Goal: Task Accomplishment & Management: Manage account settings

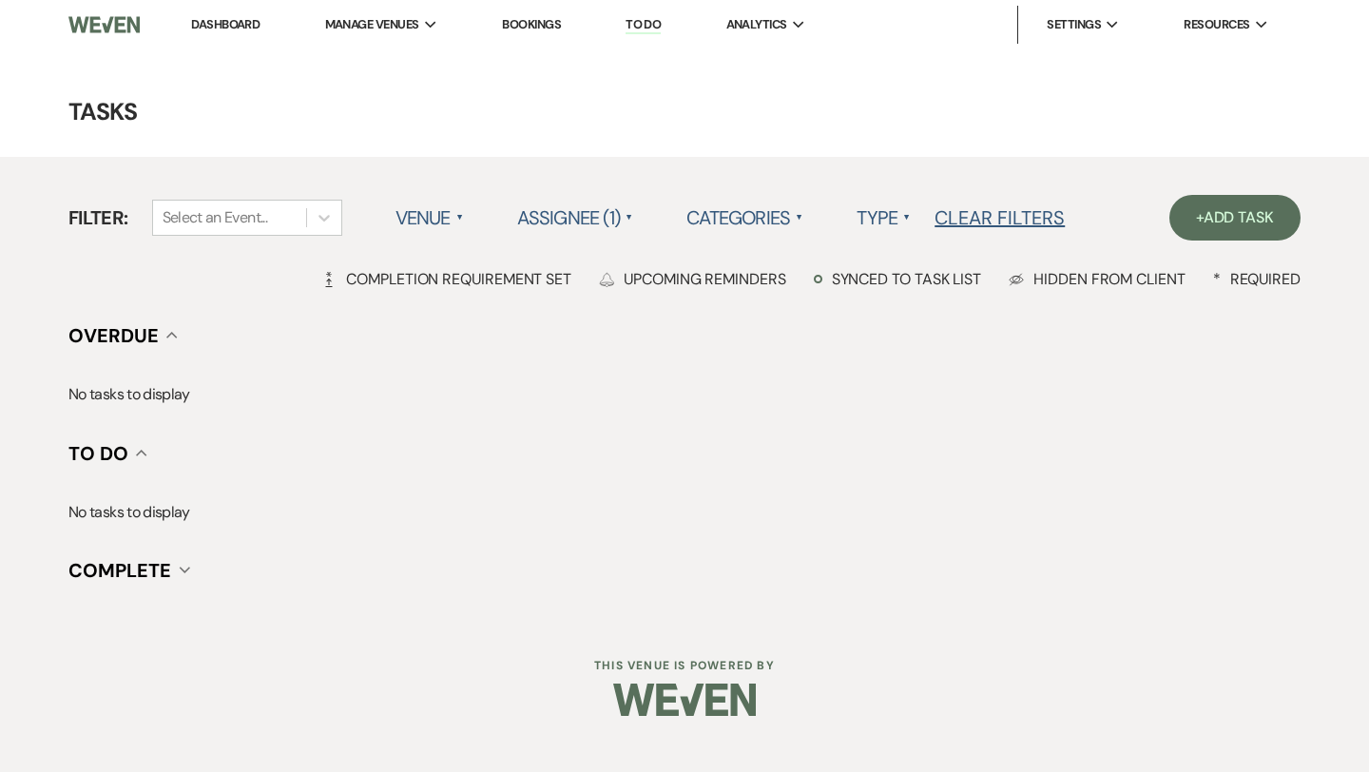
click at [611, 221] on label "Assignee (1) ▲" at bounding box center [575, 218] width 117 height 34
click at [781, 217] on label "Categories ▲" at bounding box center [744, 218] width 117 height 34
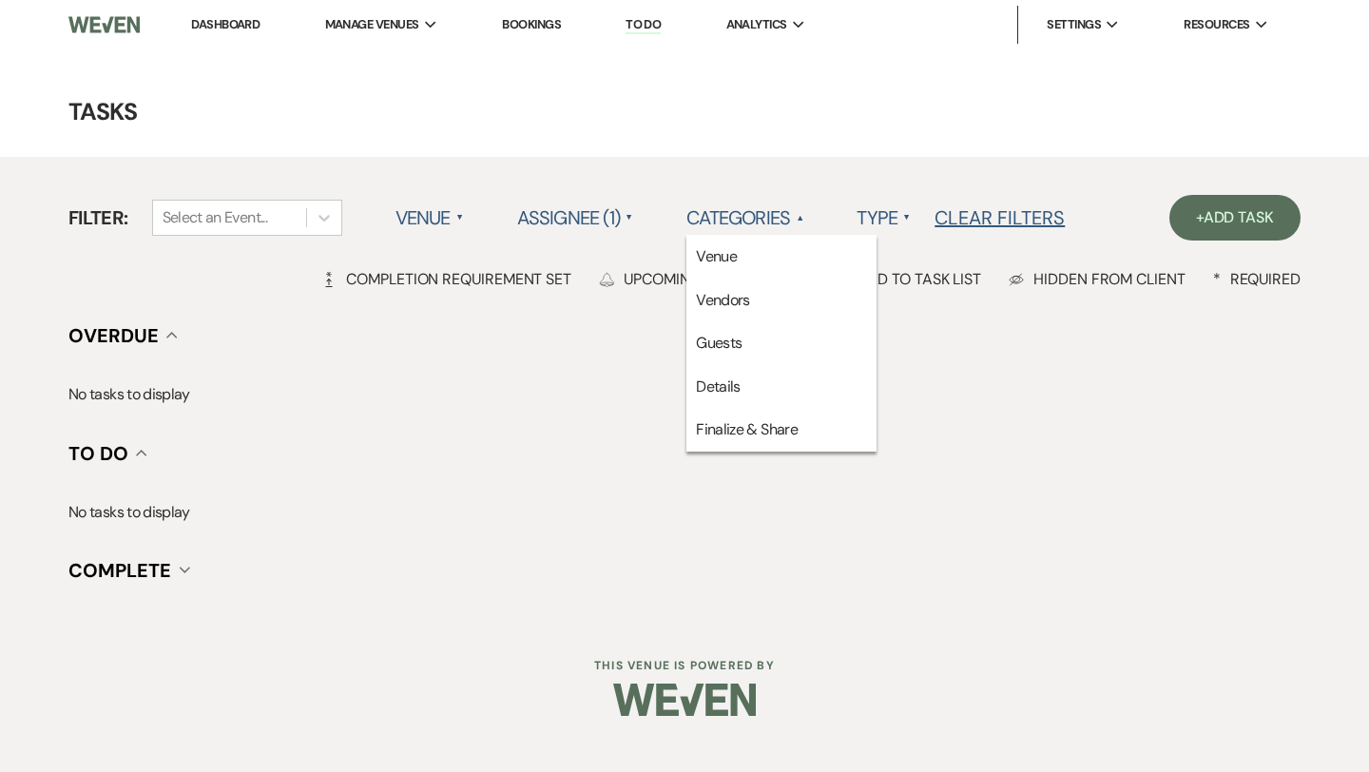
click at [781, 217] on label "Categories ▲" at bounding box center [744, 218] width 117 height 34
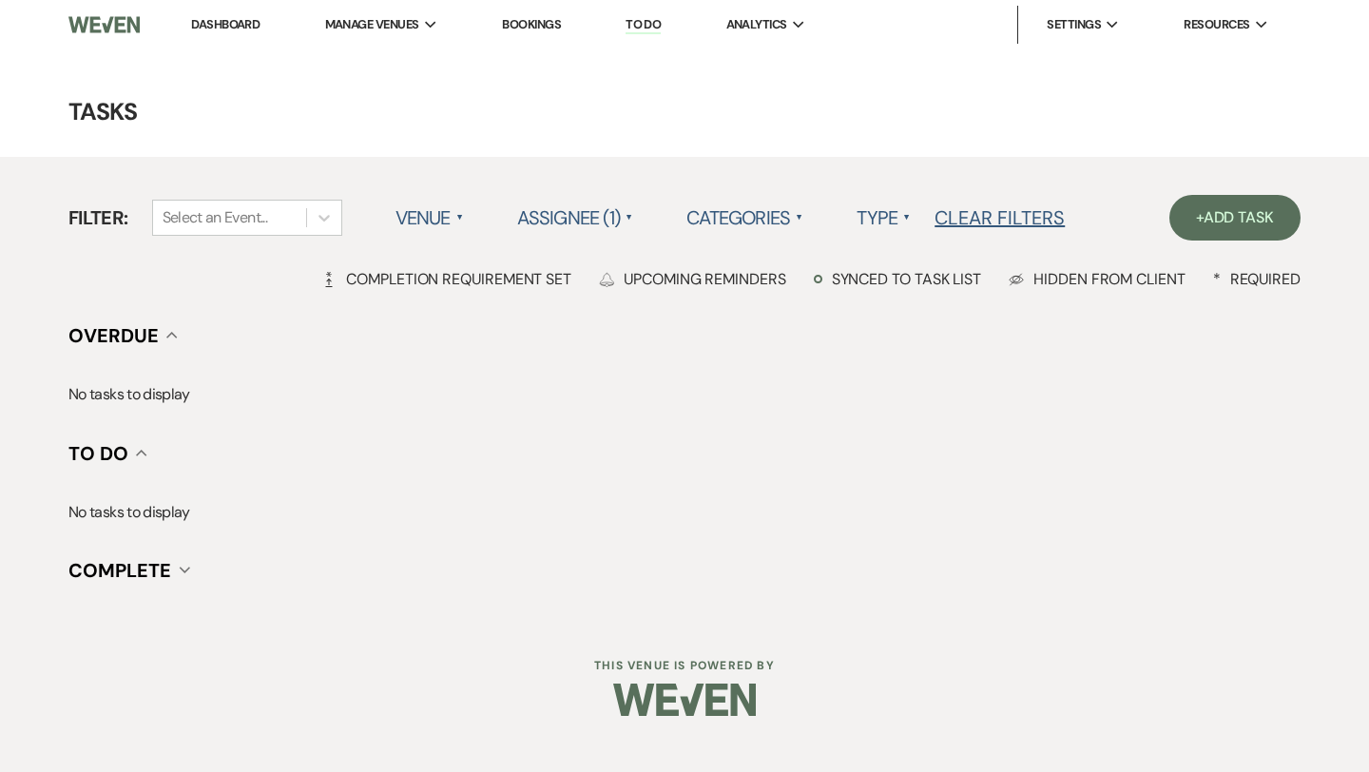
click at [432, 219] on label "Venue ▲" at bounding box center [429, 218] width 68 height 34
click at [441, 203] on label "Venue ▲" at bounding box center [429, 218] width 68 height 34
click at [803, 61] on li "[GEOGRAPHIC_DATA]" at bounding box center [822, 62] width 171 height 19
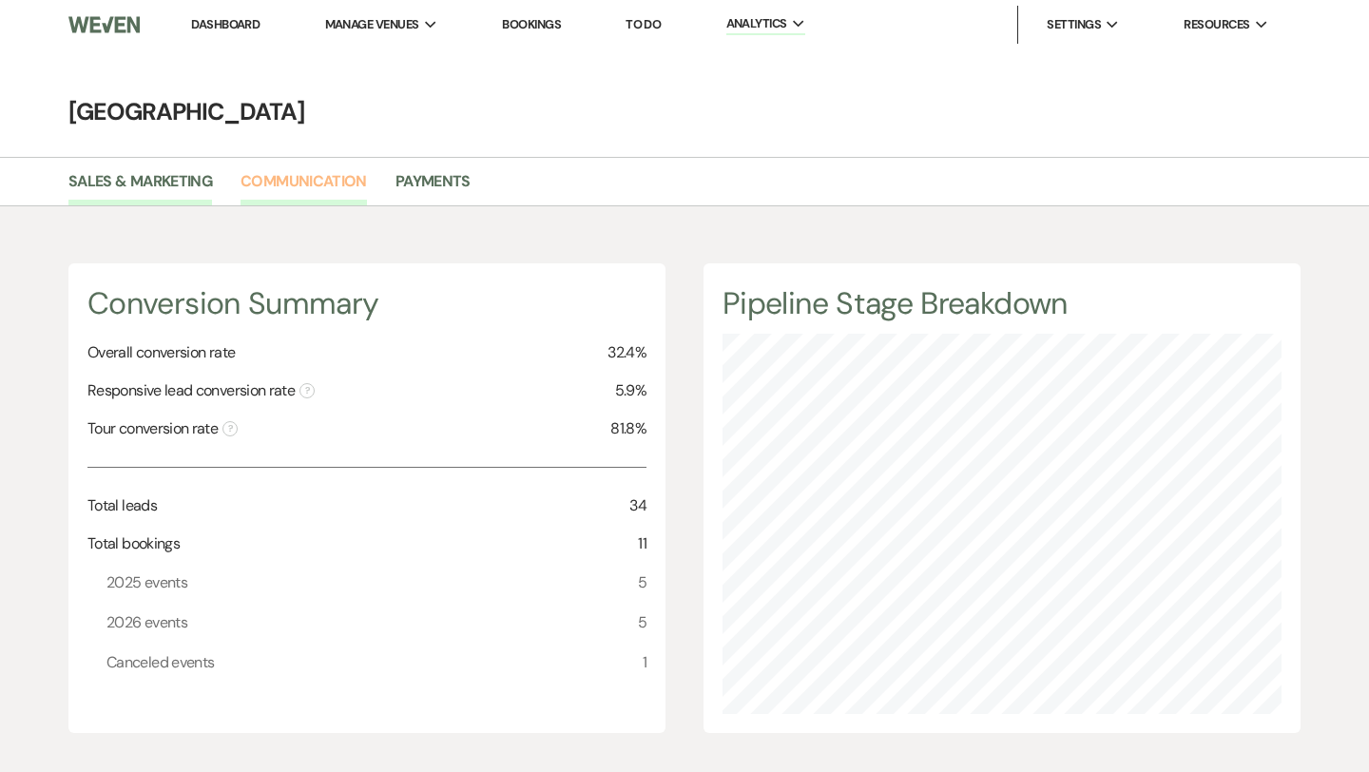
click at [311, 185] on link "Communication" at bounding box center [303, 187] width 126 height 36
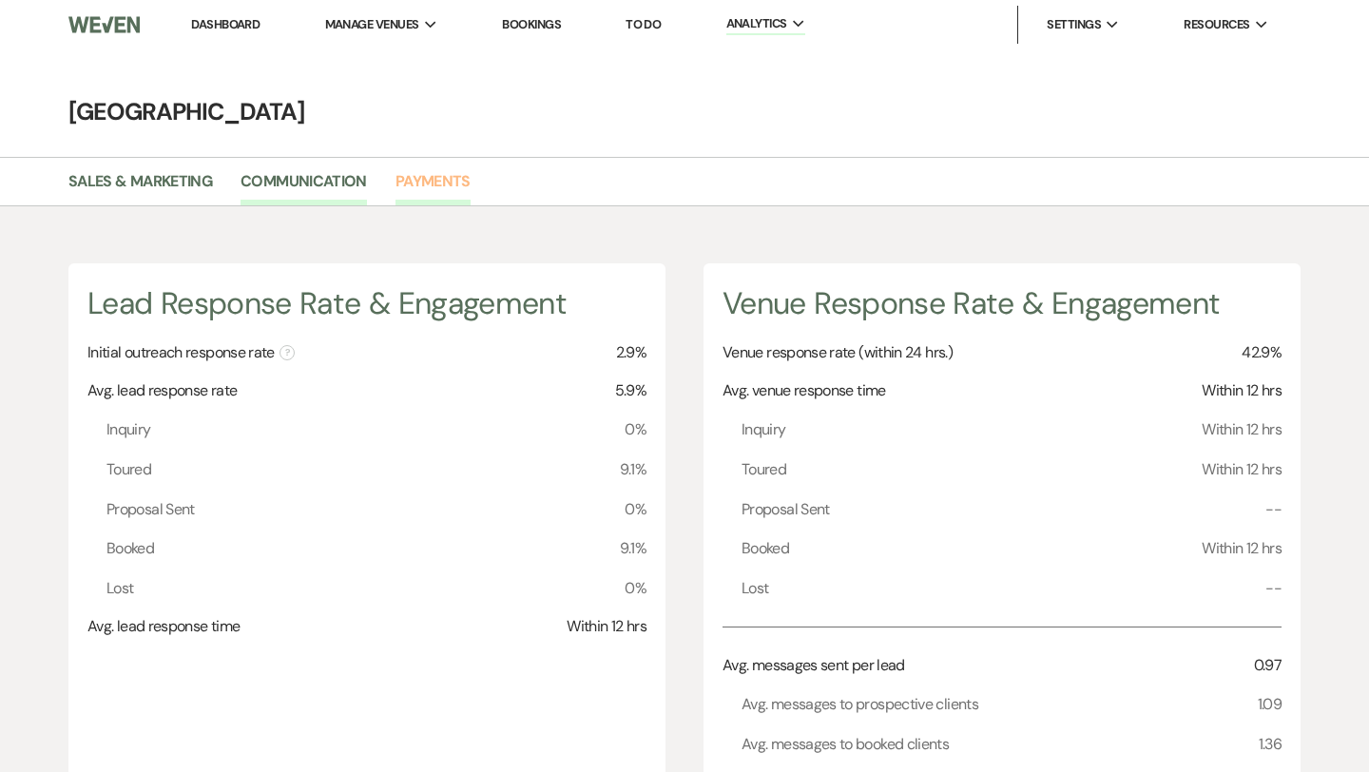
click at [465, 183] on link "Payments" at bounding box center [432, 187] width 75 height 36
select select "2025"
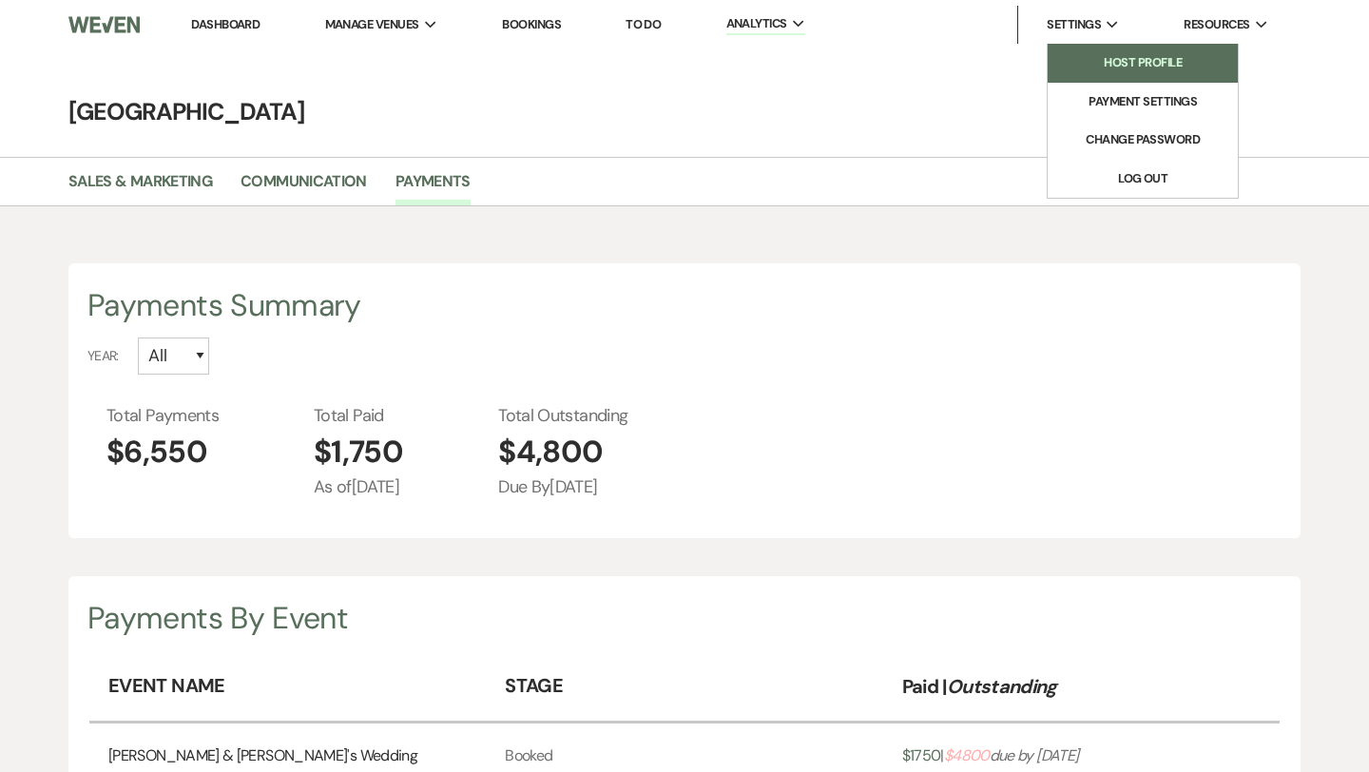
click at [1112, 57] on li "Host Profile" at bounding box center [1142, 62] width 171 height 19
select select "business"
select select "false"
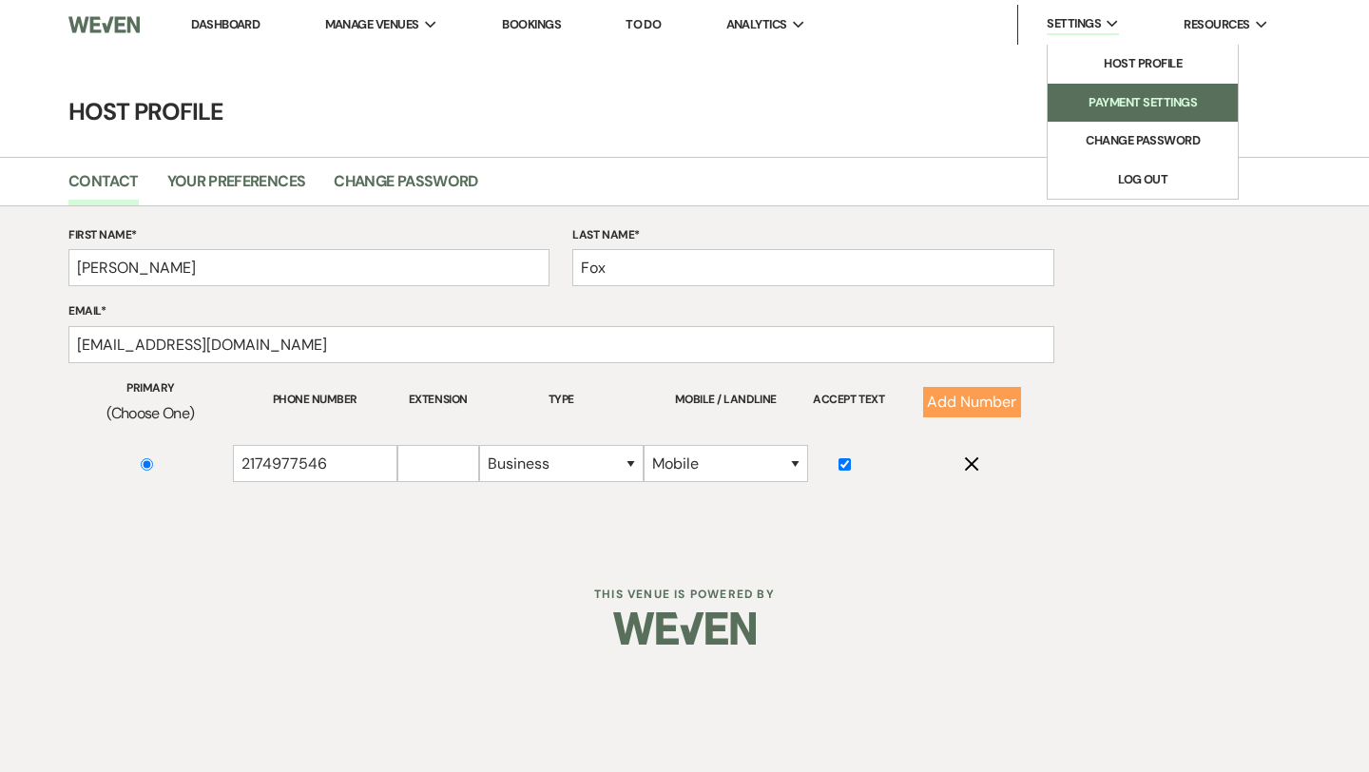
click at [1113, 105] on li "Payment Settings" at bounding box center [1142, 102] width 171 height 19
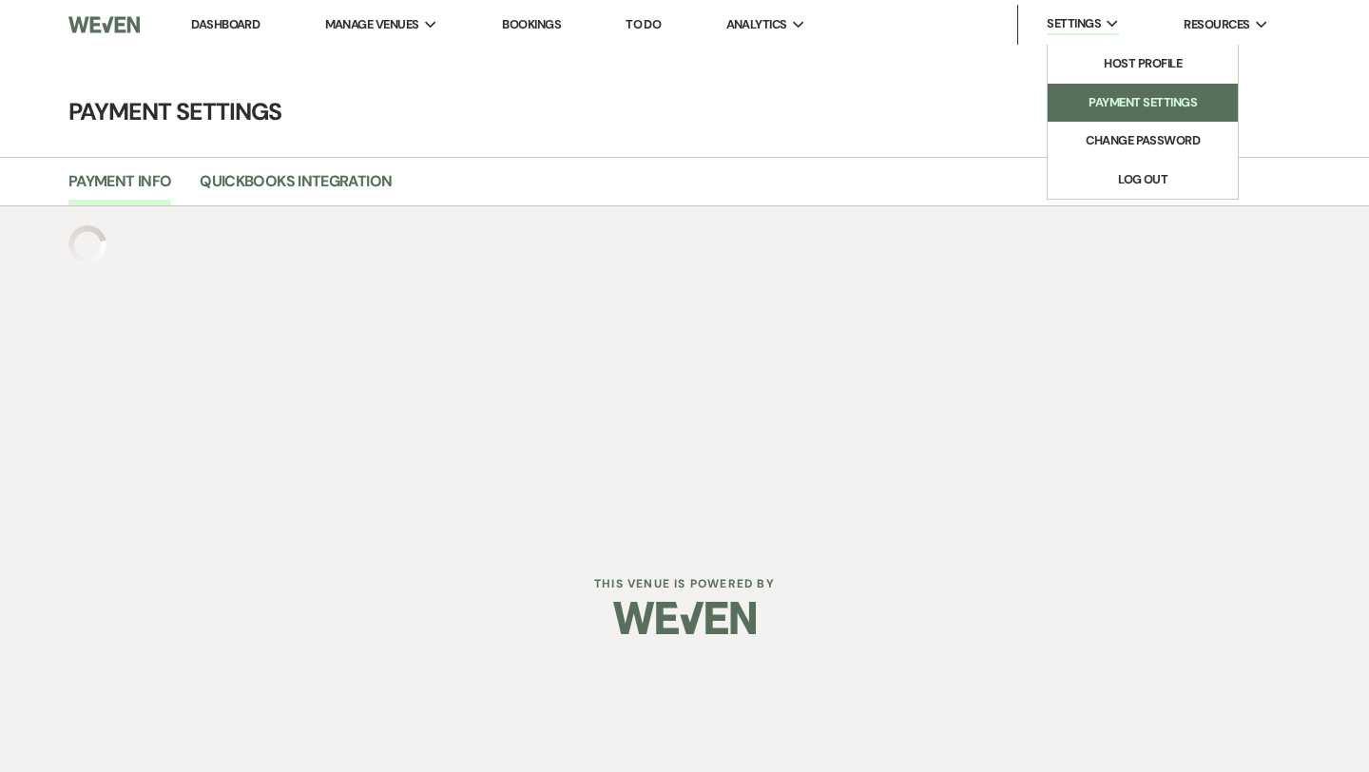
select select "false"
select select "848"
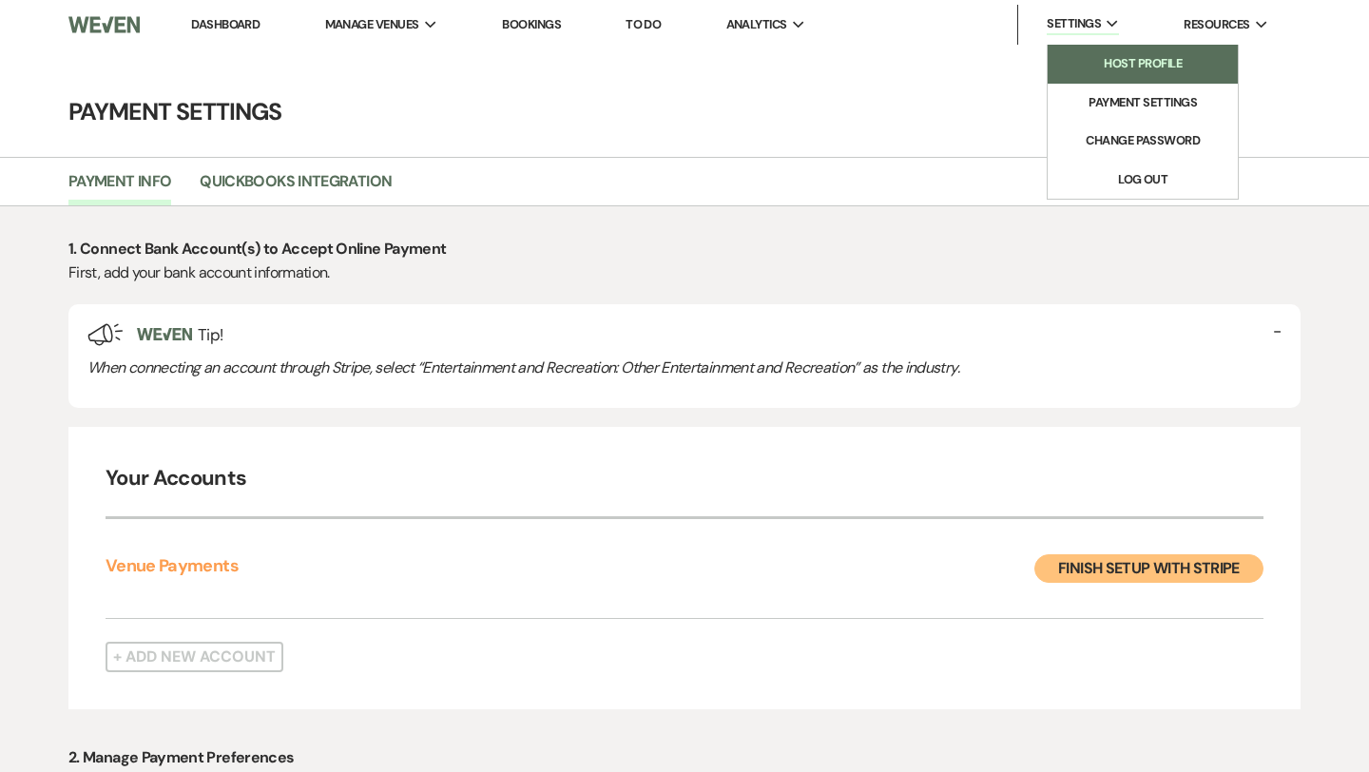
click at [1118, 67] on li "Host Profile" at bounding box center [1142, 63] width 171 height 19
select select "business"
select select "false"
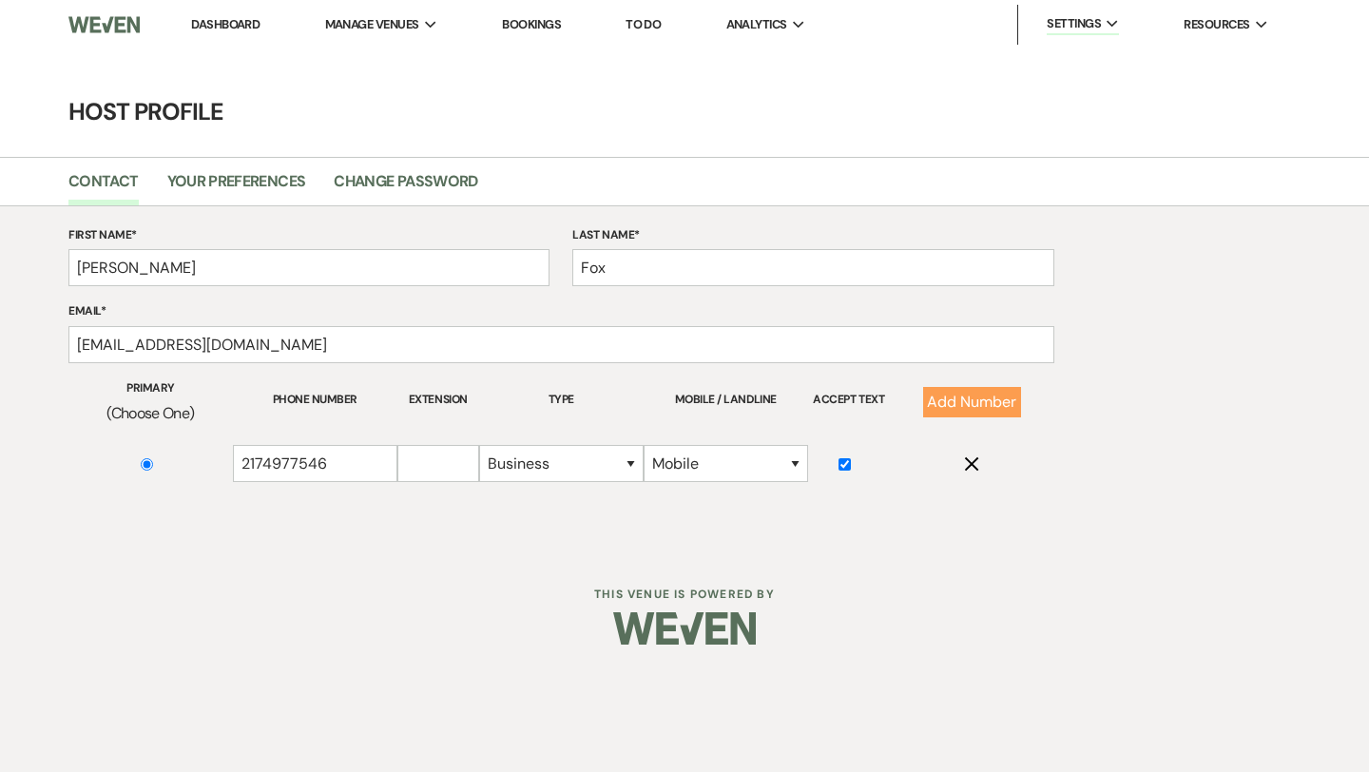
click at [217, 28] on link "Dashboard" at bounding box center [225, 24] width 68 height 16
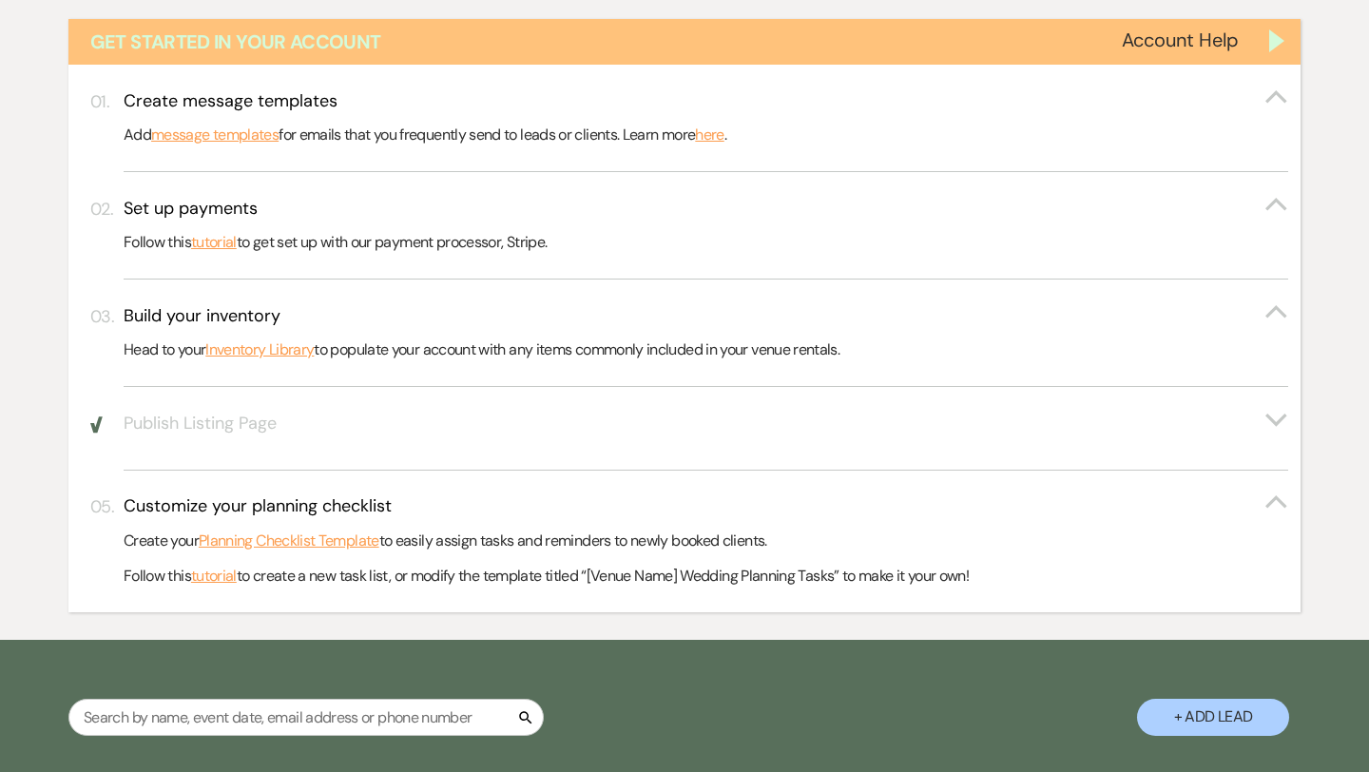
scroll to position [890, 0]
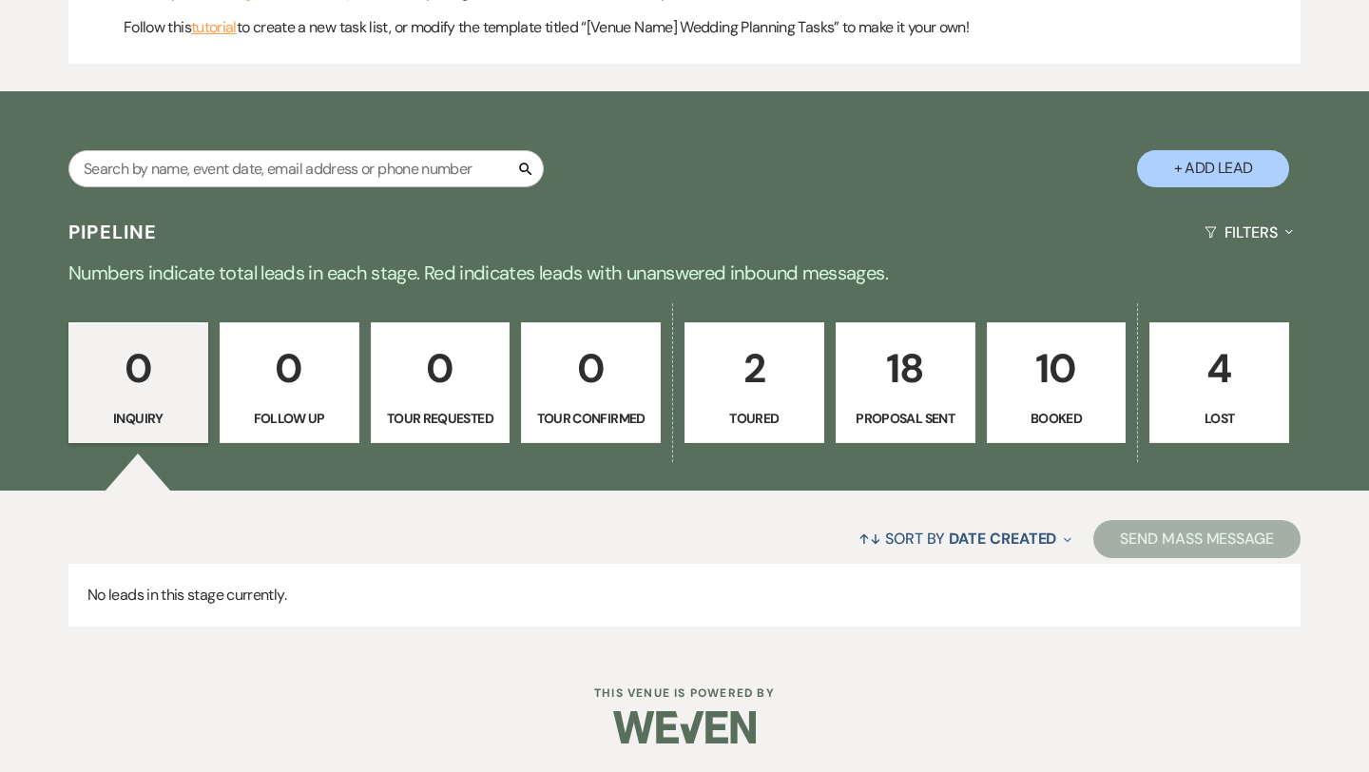
click at [757, 394] on p "2" at bounding box center [754, 368] width 115 height 64
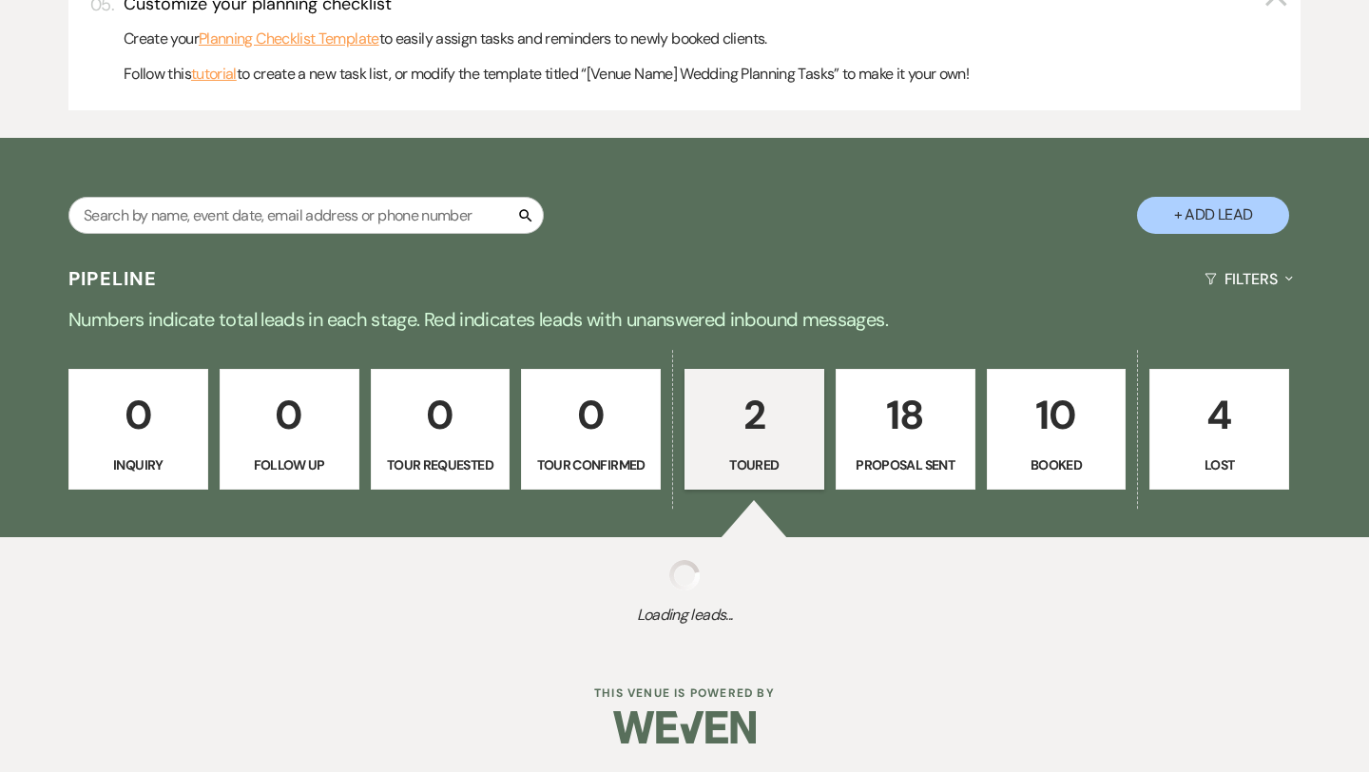
select select "5"
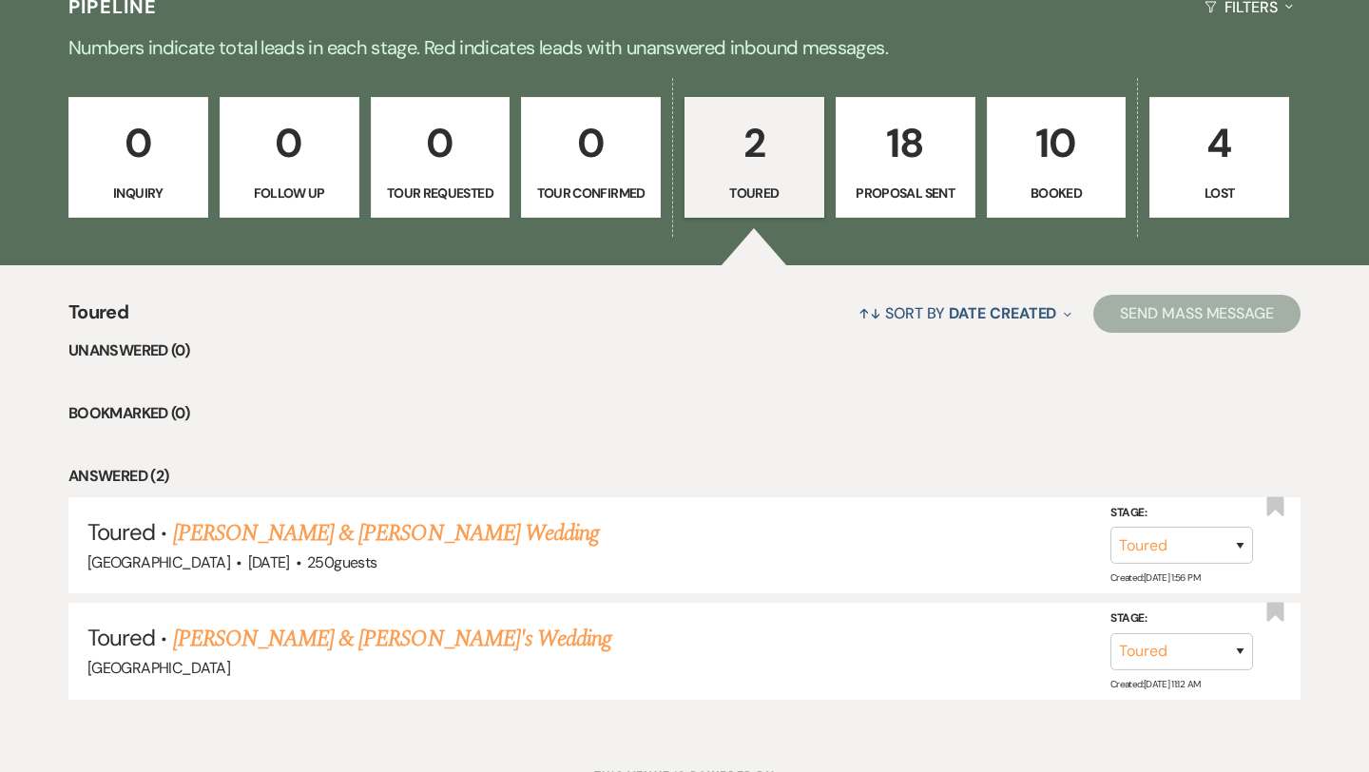
scroll to position [1196, 0]
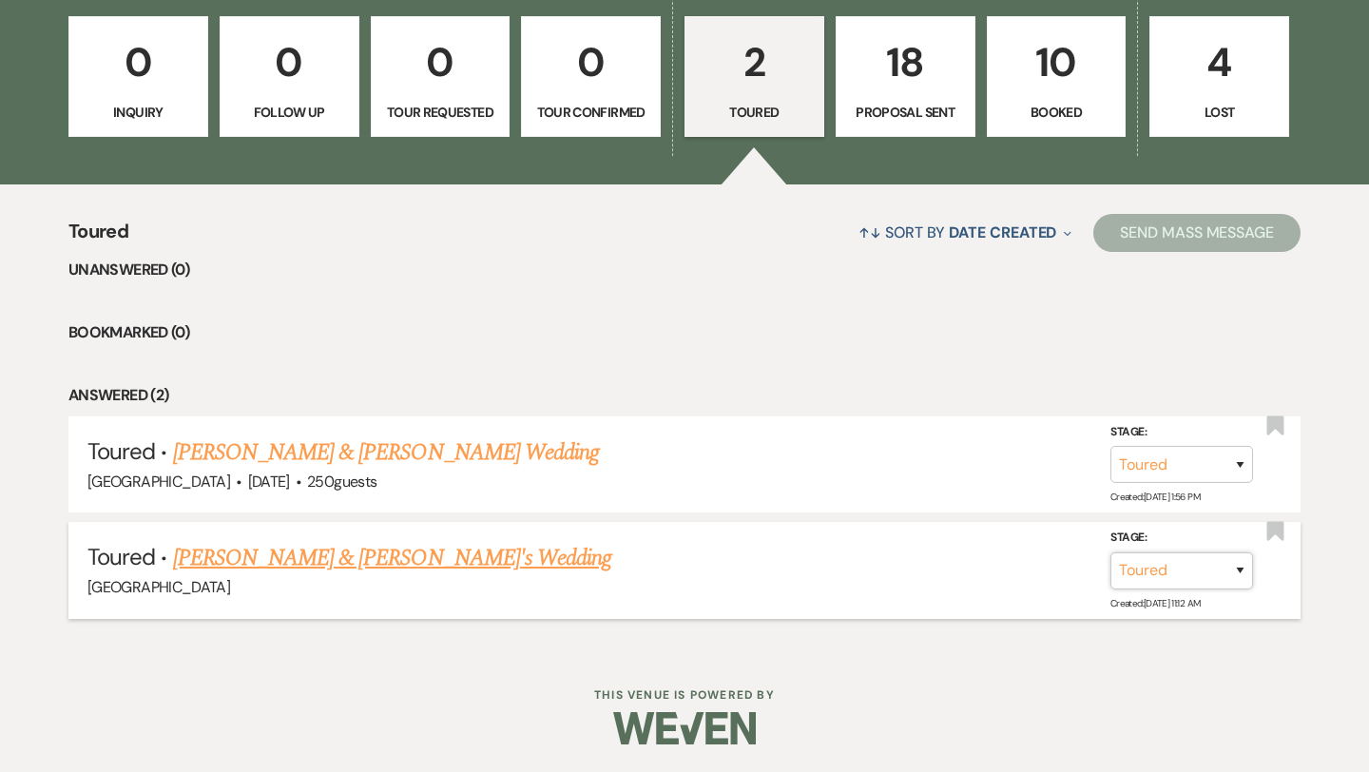
click at [1231, 571] on select "Inquiry Follow Up Tour Requested Tour Confirmed Toured Proposal Sent Booked Lost" at bounding box center [1181, 569] width 143 height 37
select select "8"
click at [1110, 551] on select "Inquiry Follow Up Tour Requested Tour Confirmed Toured Proposal Sent Booked Lost" at bounding box center [1181, 569] width 143 height 37
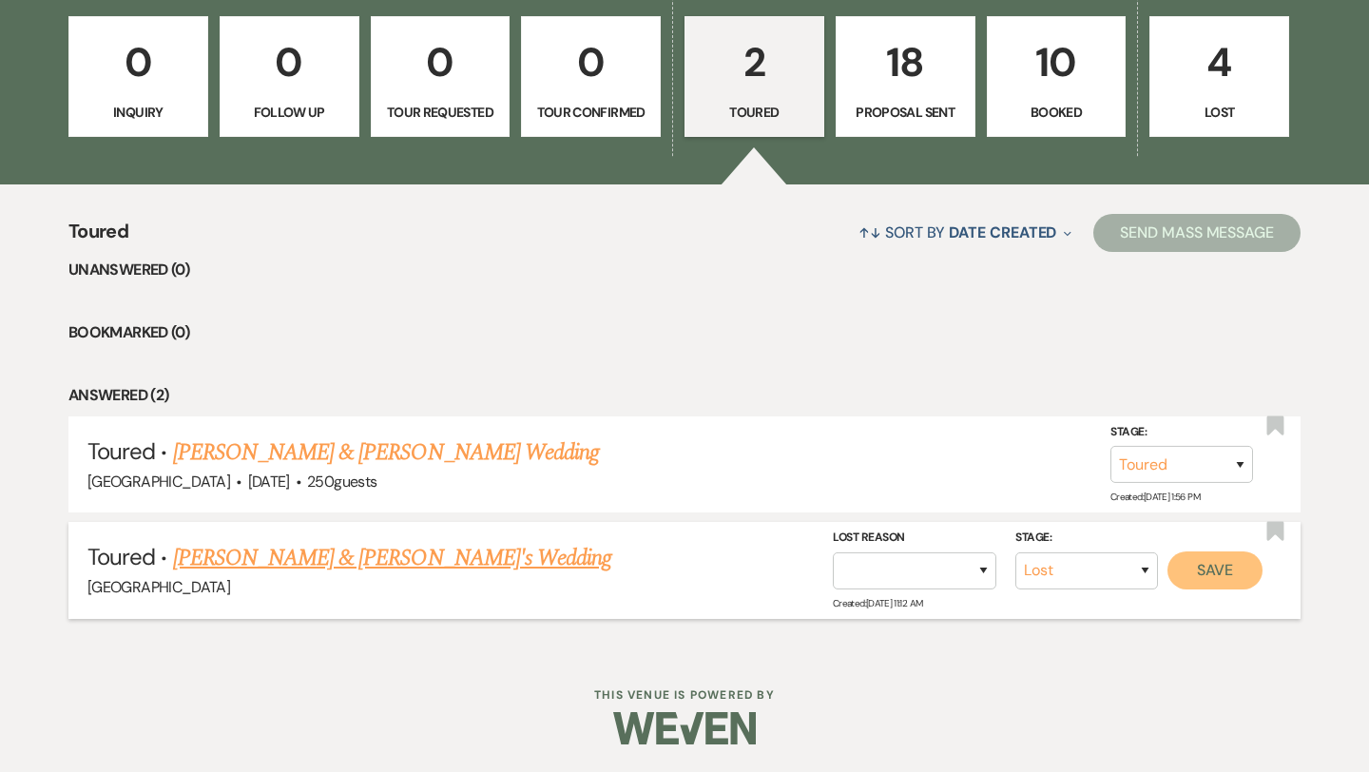
click at [1218, 554] on button "Save" at bounding box center [1214, 569] width 95 height 38
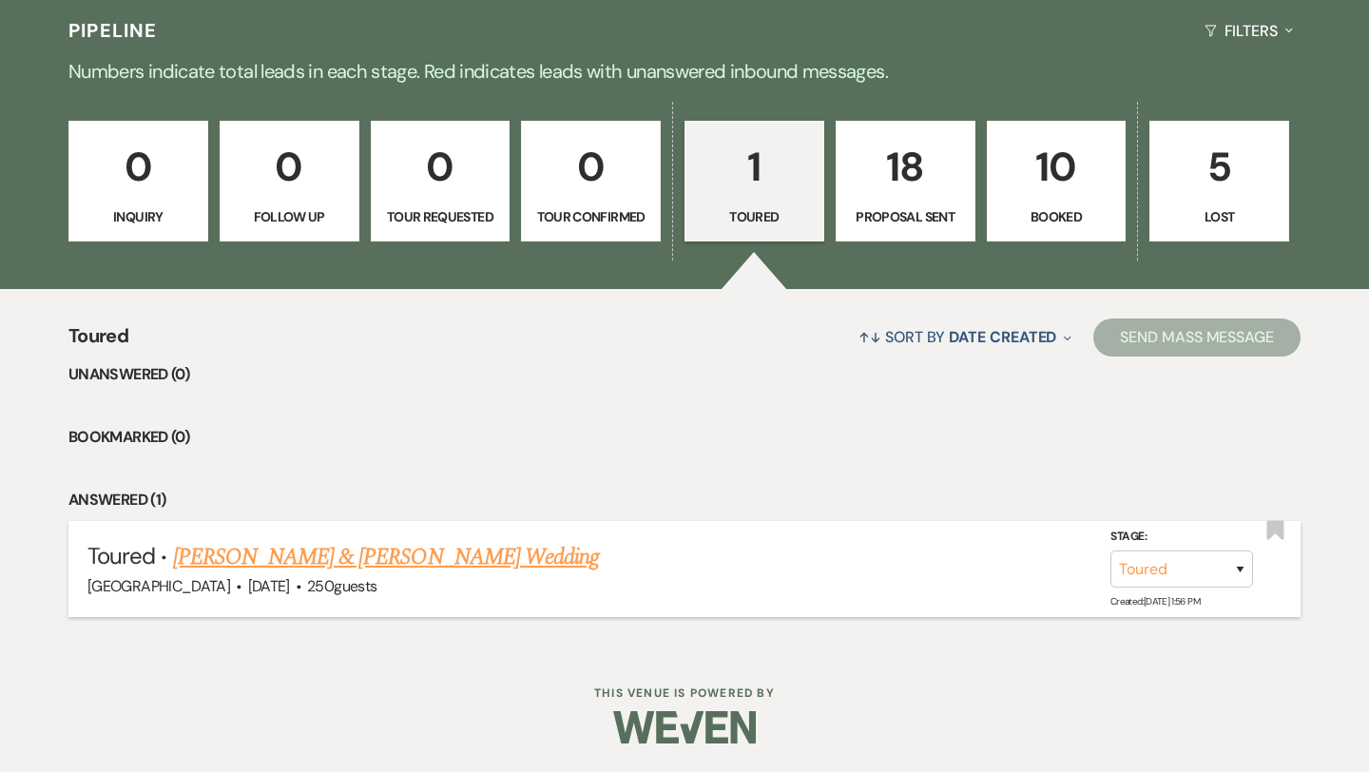
click at [460, 549] on link "[PERSON_NAME] & [PERSON_NAME] Wedding" at bounding box center [386, 557] width 426 height 34
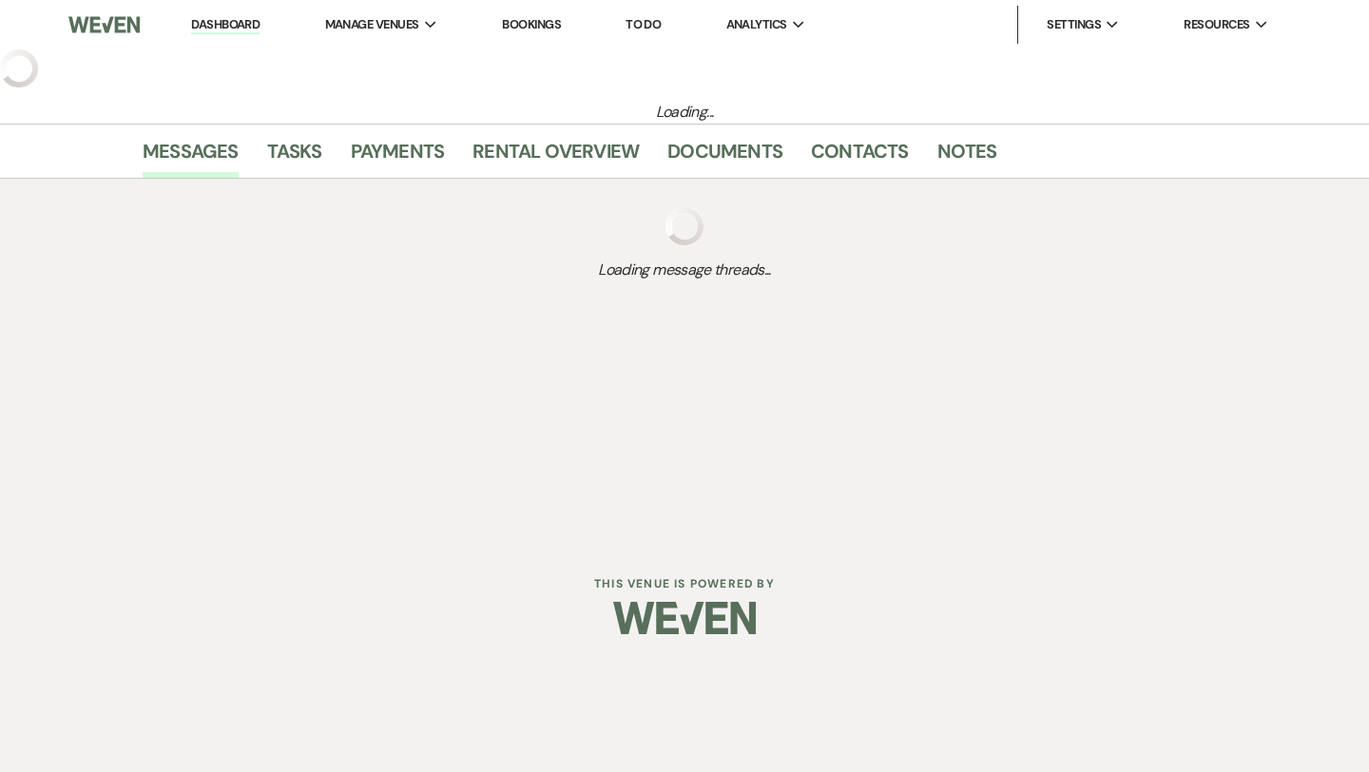
select select "5"
select select "8"
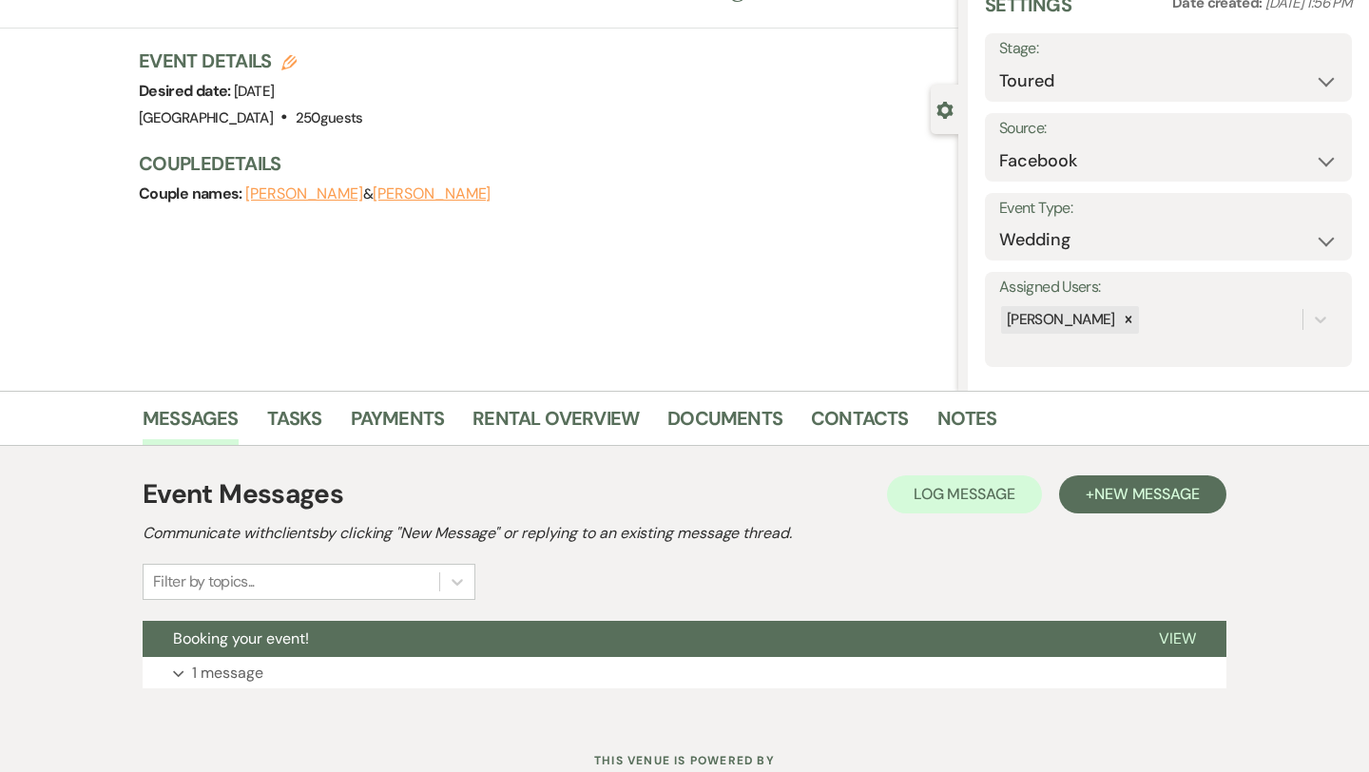
scroll to position [154, 0]
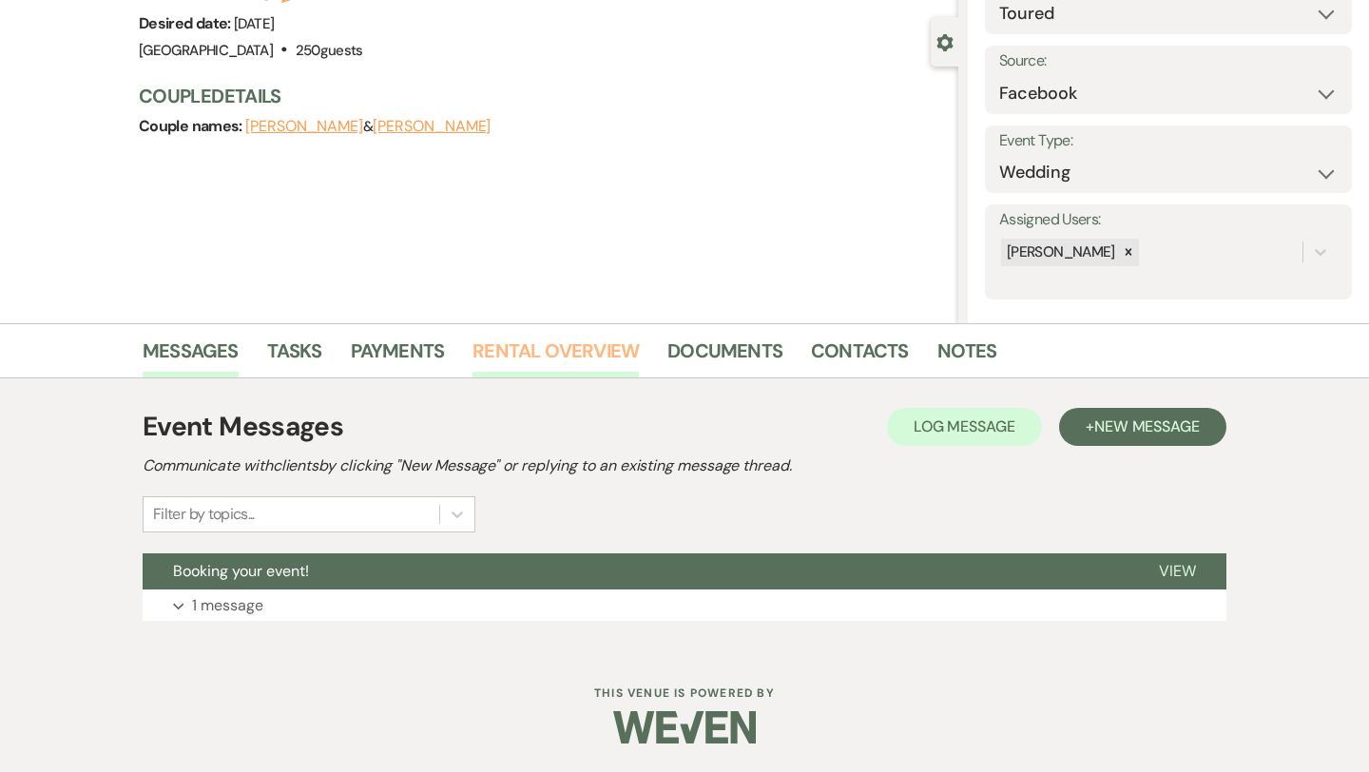
click at [567, 358] on link "Rental Overview" at bounding box center [555, 357] width 166 height 42
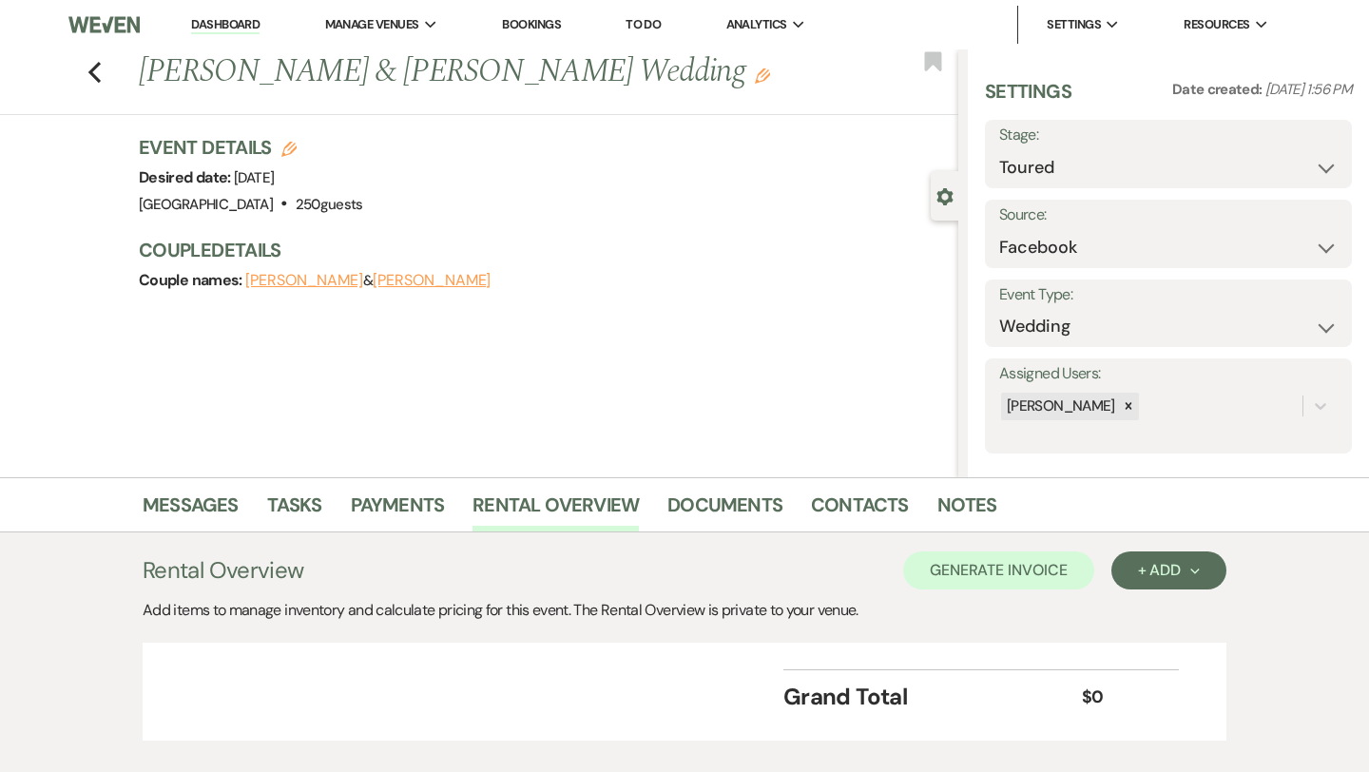
click at [253, 23] on link "Dashboard" at bounding box center [225, 25] width 68 height 18
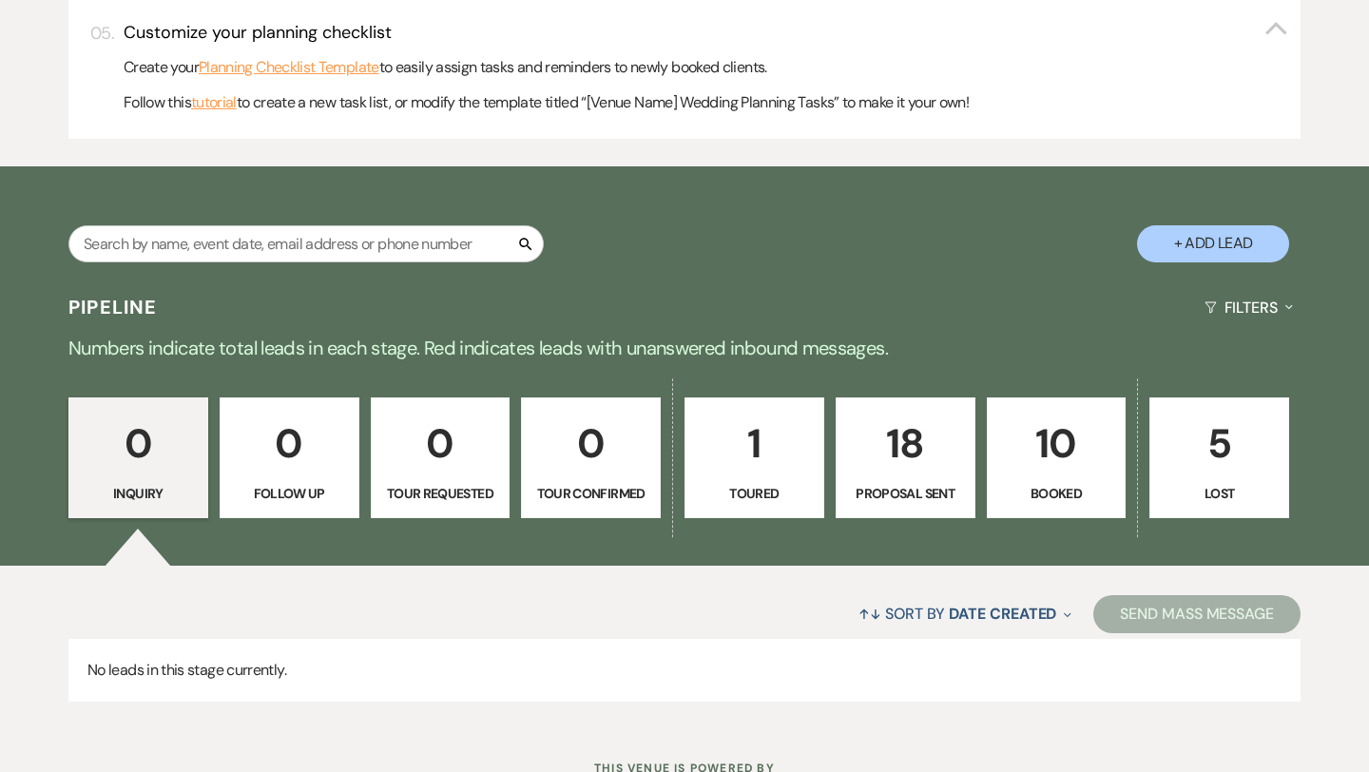
scroll to position [890, 0]
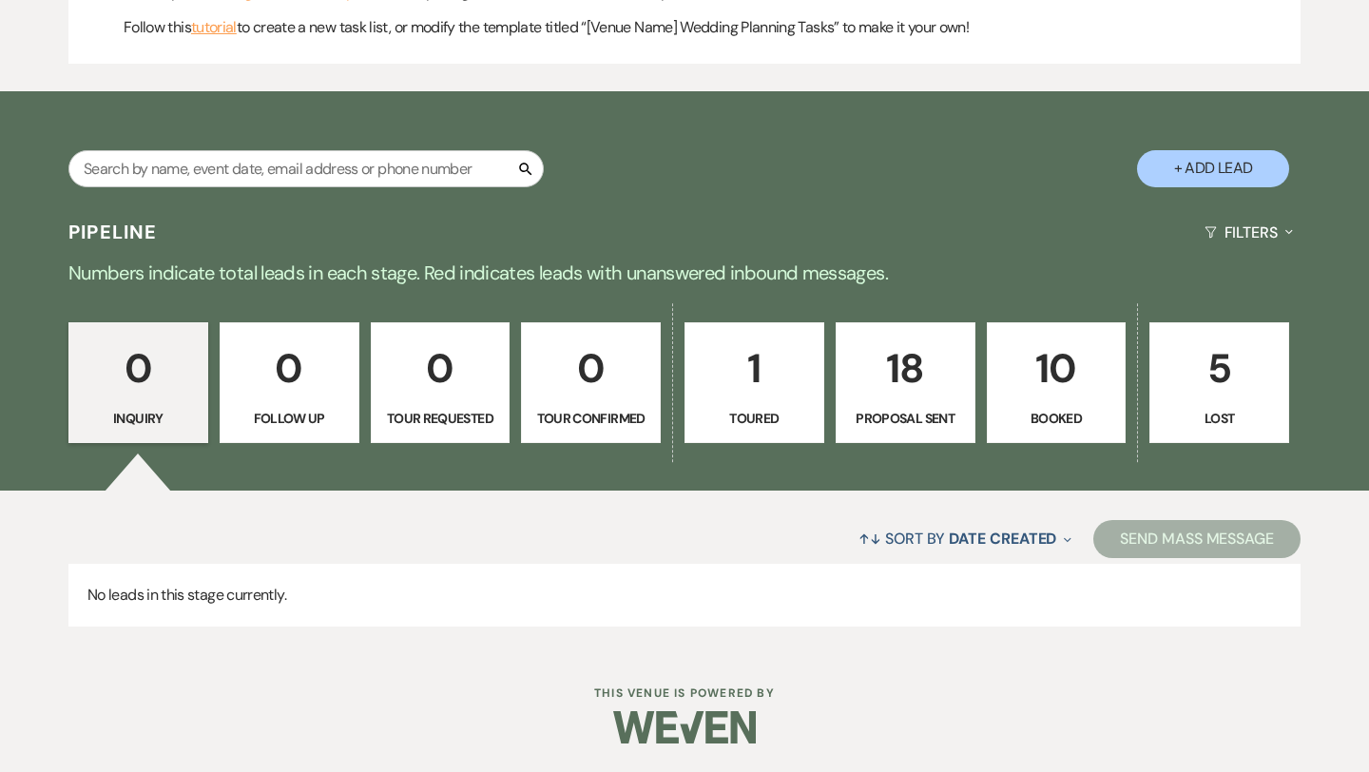
click at [1063, 378] on p "10" at bounding box center [1056, 368] width 115 height 64
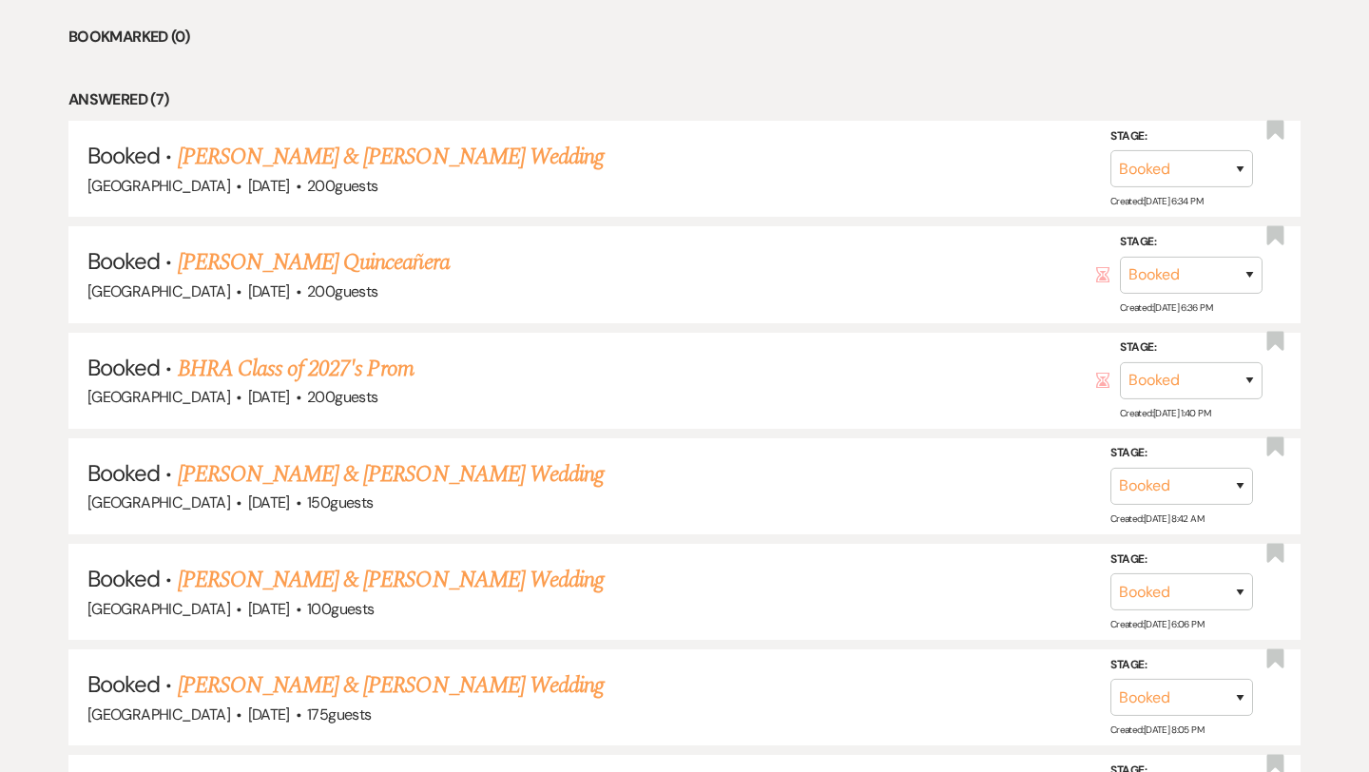
scroll to position [1500, 0]
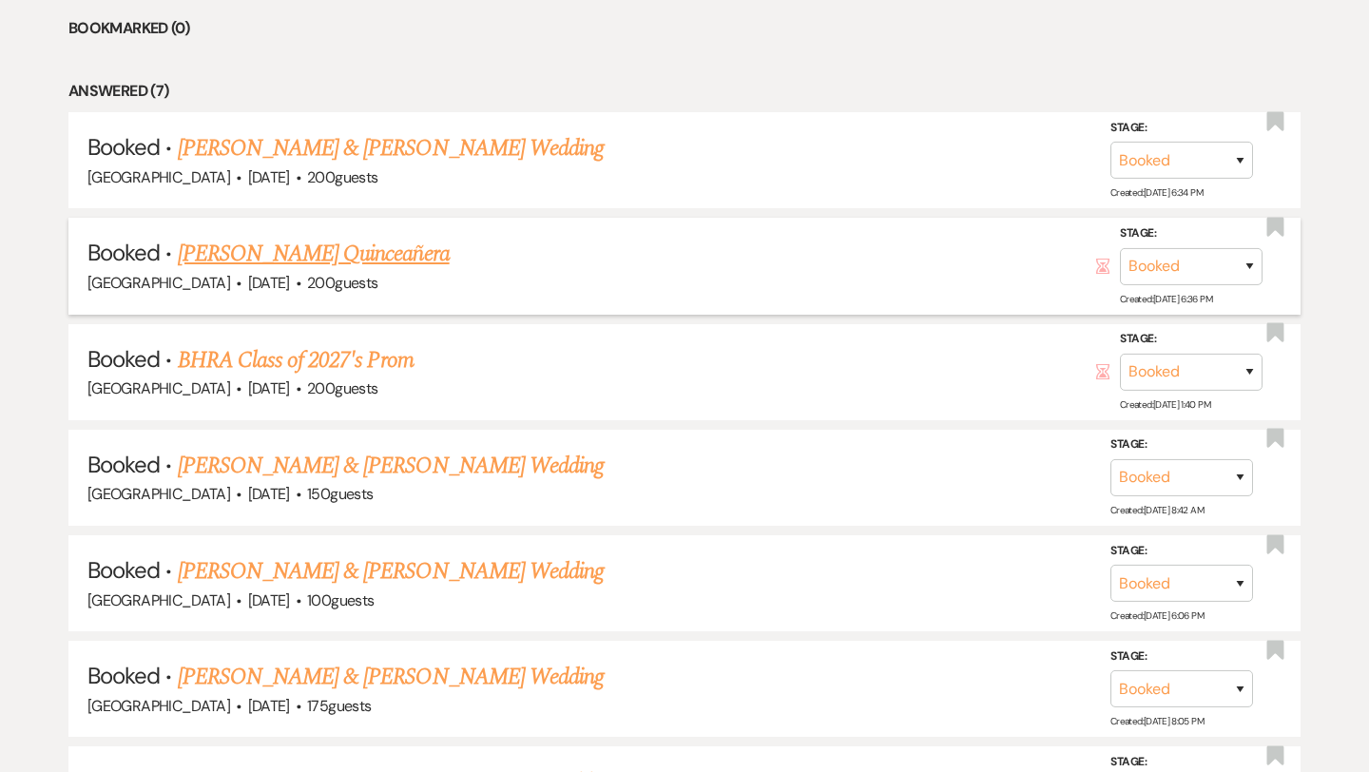
click at [1101, 262] on icon "Hour Glass" at bounding box center [1102, 266] width 15 height 15
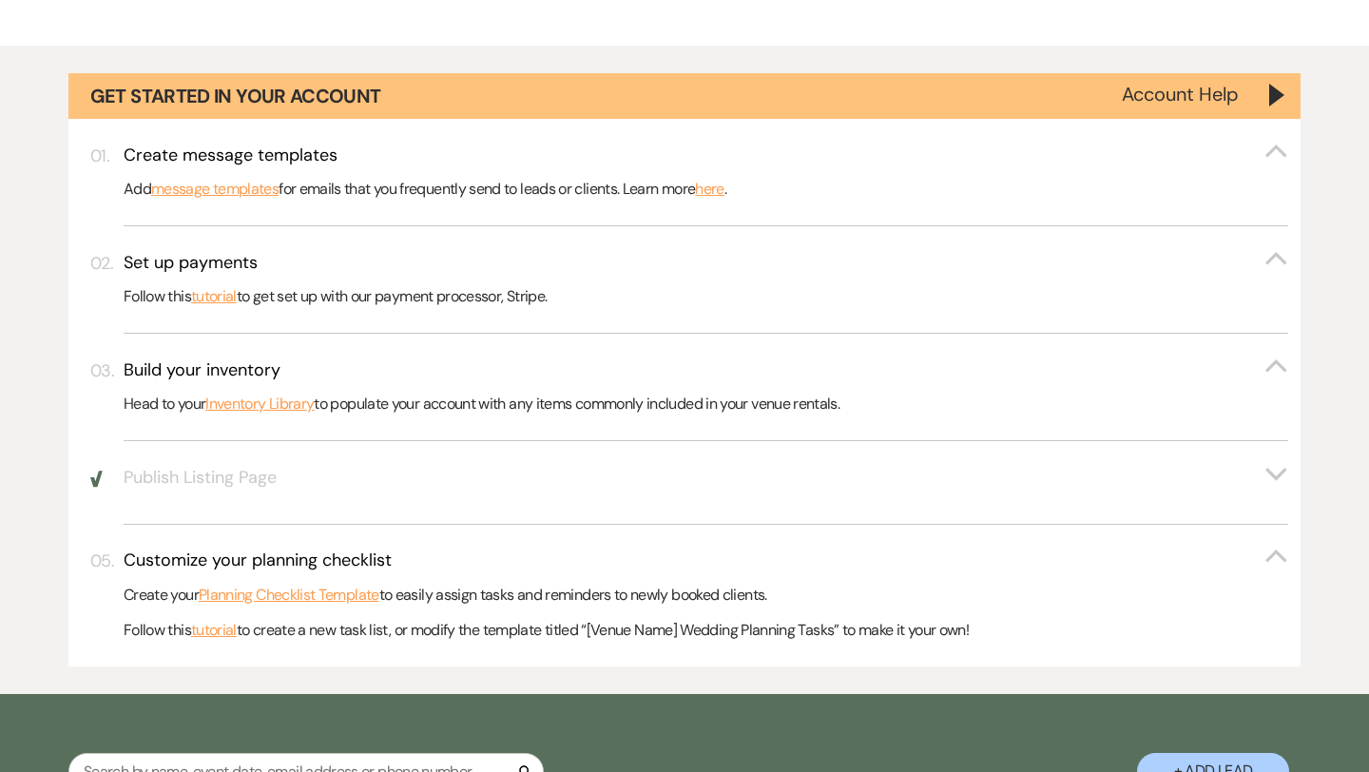
scroll to position [0, 0]
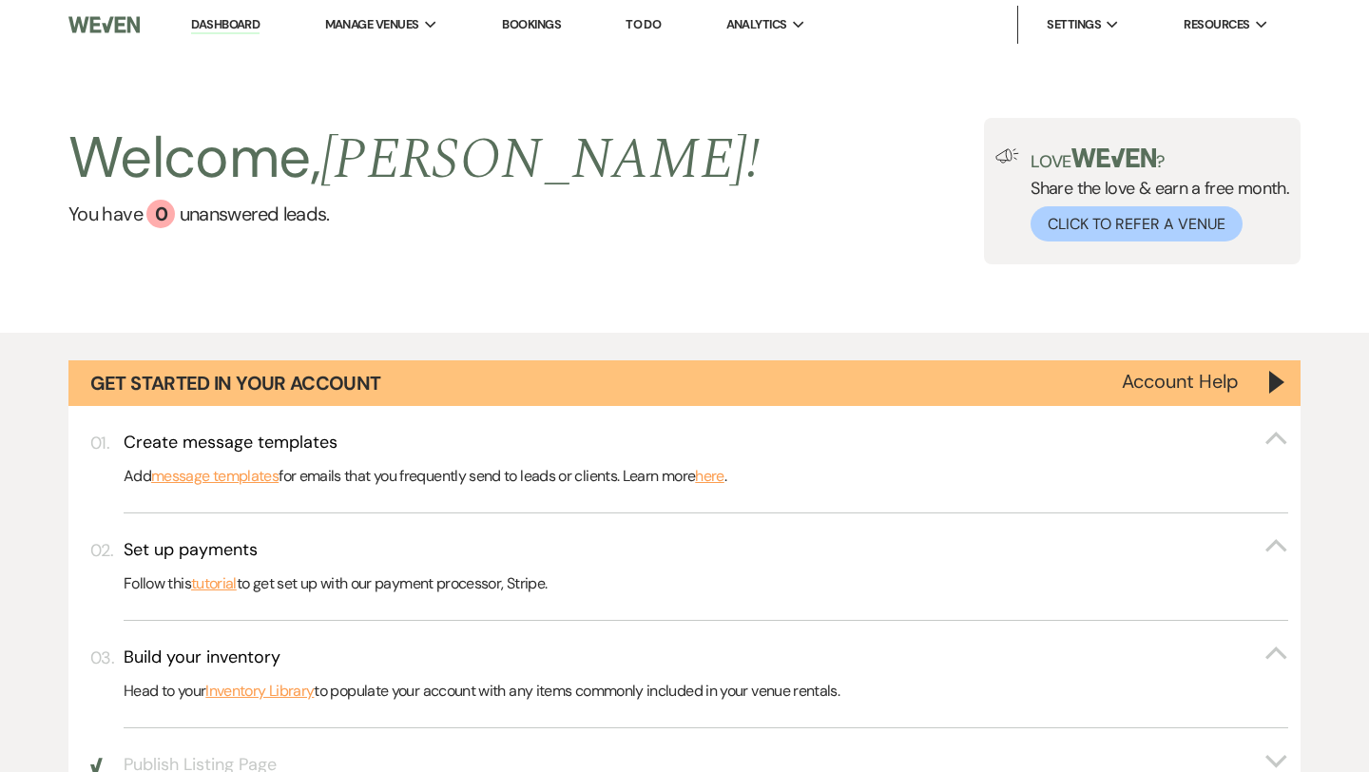
click at [535, 23] on link "Bookings" at bounding box center [531, 24] width 59 height 16
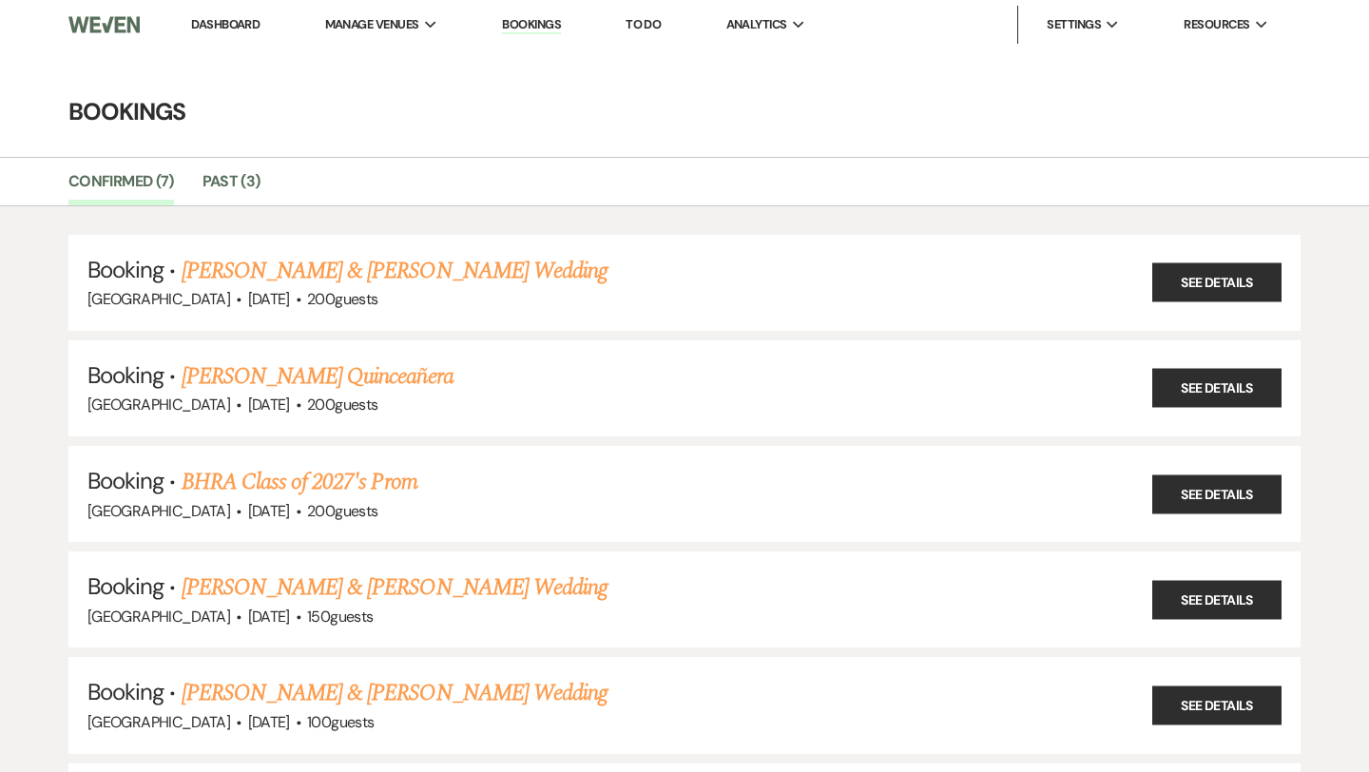
click at [659, 26] on link "To Do" at bounding box center [642, 24] width 35 height 16
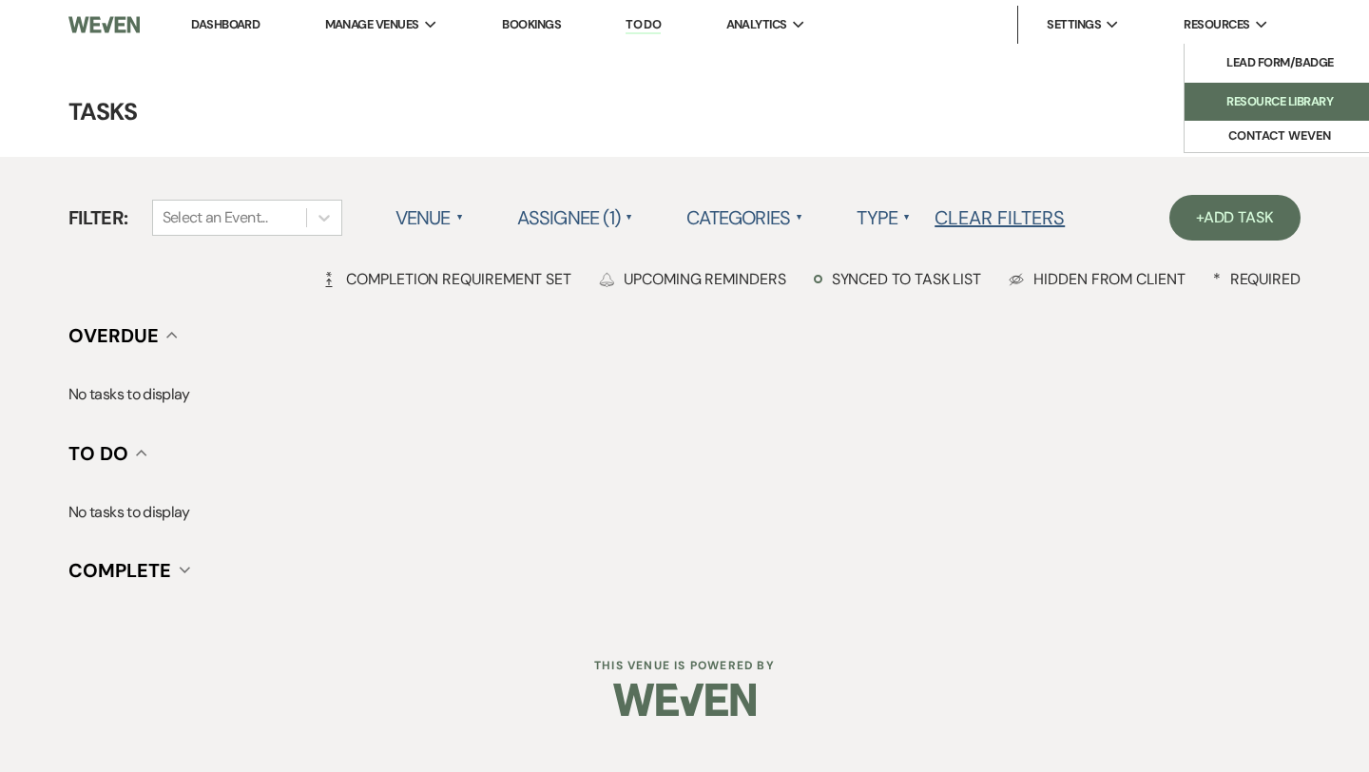
click at [1238, 108] on li "Resource Library" at bounding box center [1279, 101] width 171 height 19
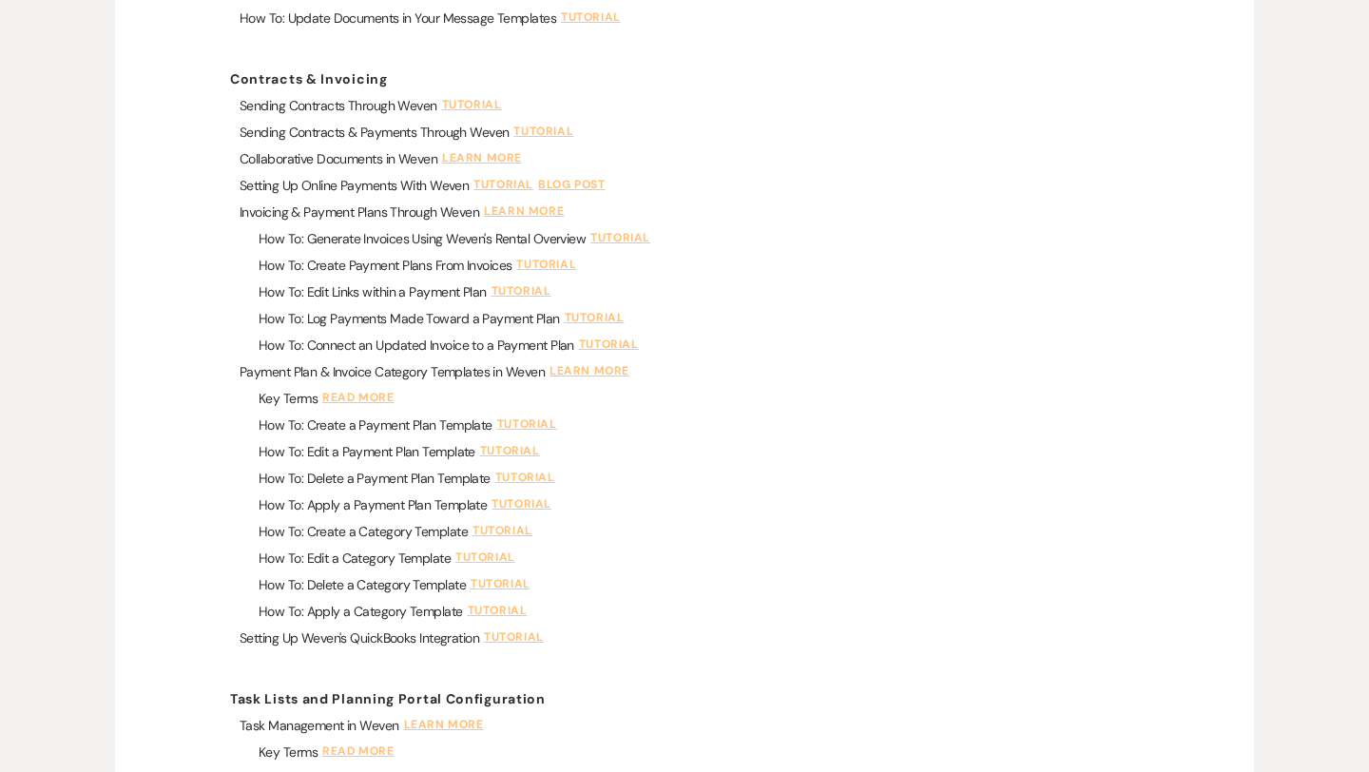
scroll to position [1896, 0]
